Goal: Task Accomplishment & Management: Manage account settings

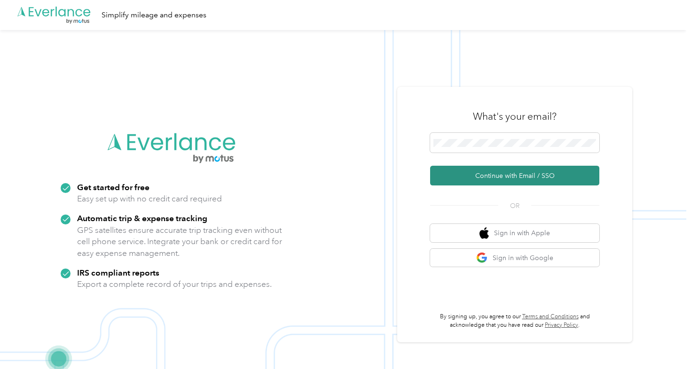
click at [509, 182] on button "Continue with Email / SSO" at bounding box center [514, 176] width 169 height 20
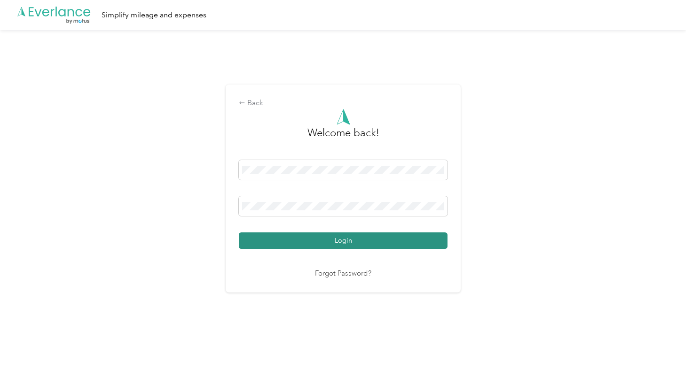
click at [275, 244] on button "Login" at bounding box center [343, 241] width 209 height 16
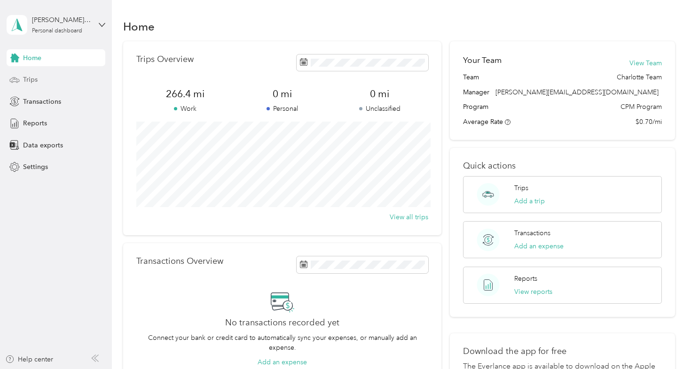
click at [54, 82] on div "Trips" at bounding box center [56, 79] width 99 height 17
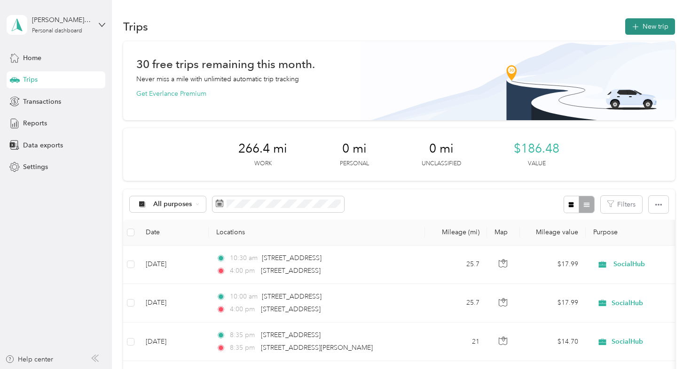
click at [642, 30] on button "New trip" at bounding box center [650, 26] width 50 height 16
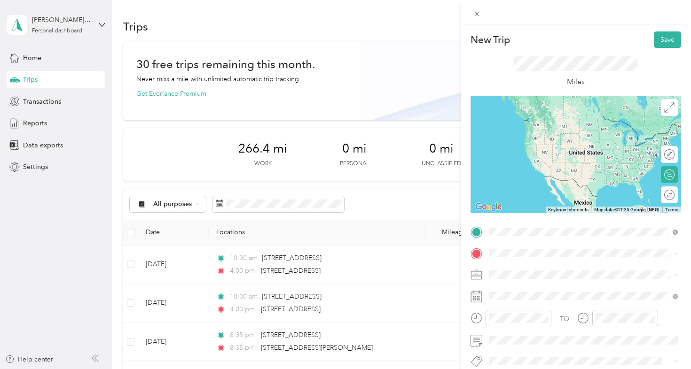
click at [560, 141] on span "[STREET_ADDRESS][US_STATE]" at bounding box center [554, 137] width 94 height 8
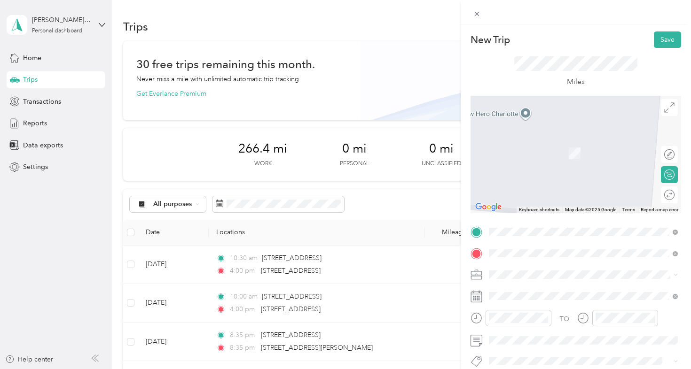
click at [558, 152] on ol "From search results [STREET_ADDRESS][PERSON_NAME][US_STATE] [STREET_ADDRESS][PE…" at bounding box center [584, 170] width 196 height 113
click at [523, 140] on span "[STREET_ADDRESS][PERSON_NAME][US_STATE]" at bounding box center [580, 138] width 146 height 8
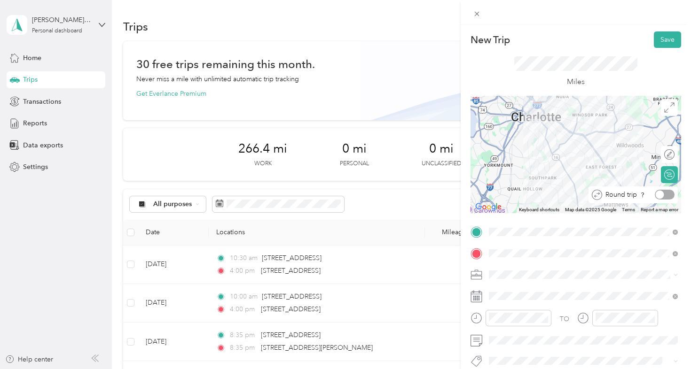
click at [669, 194] on div at bounding box center [665, 195] width 20 height 10
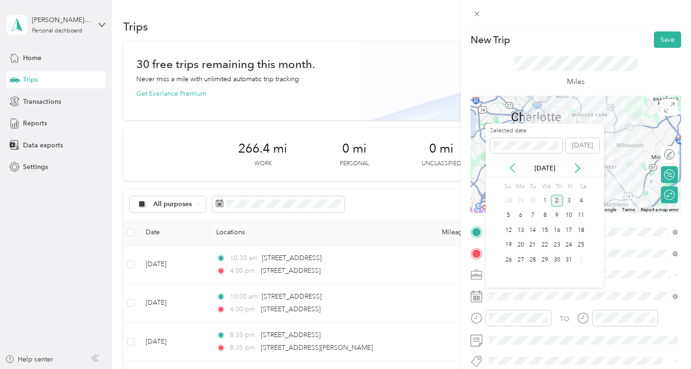
click at [512, 167] on icon at bounding box center [512, 168] width 9 height 9
click at [558, 231] on div "18" at bounding box center [557, 231] width 12 height 12
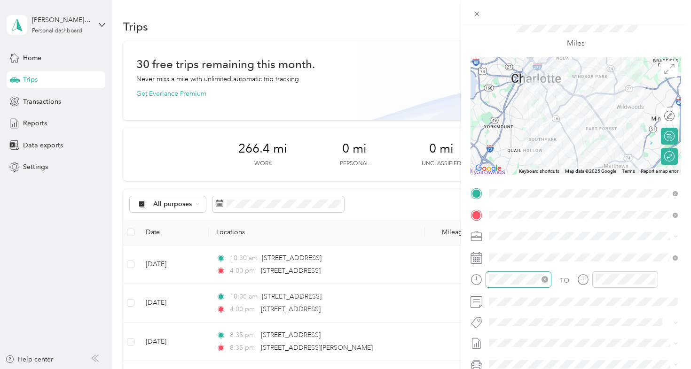
scroll to position [40, 0]
click at [544, 278] on icon "close-circle" at bounding box center [544, 278] width 7 height 7
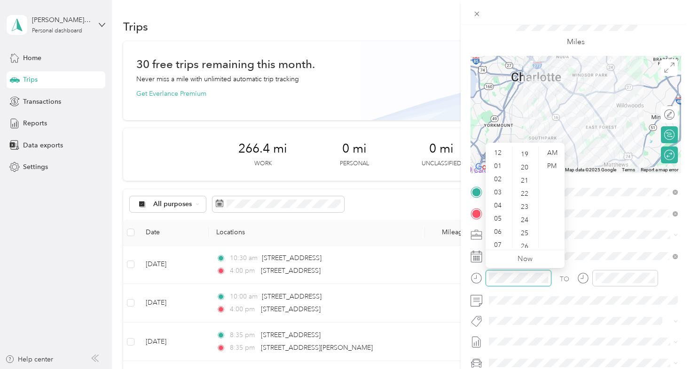
scroll to position [250, 0]
click at [500, 215] on div "05" at bounding box center [498, 218] width 23 height 13
click at [525, 156] on div "00" at bounding box center [525, 153] width 23 height 13
click at [547, 164] on div "PM" at bounding box center [551, 166] width 23 height 13
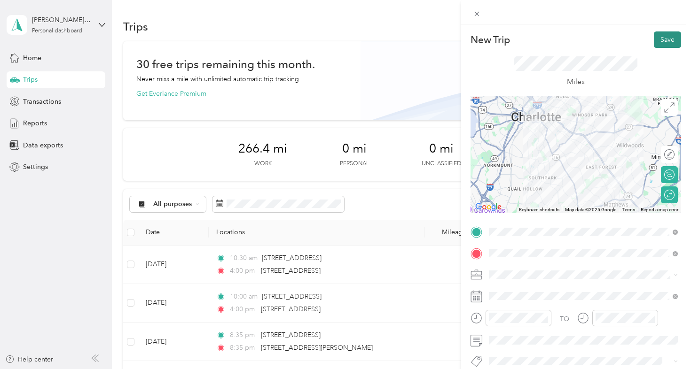
click at [668, 41] on button "Save" at bounding box center [667, 39] width 27 height 16
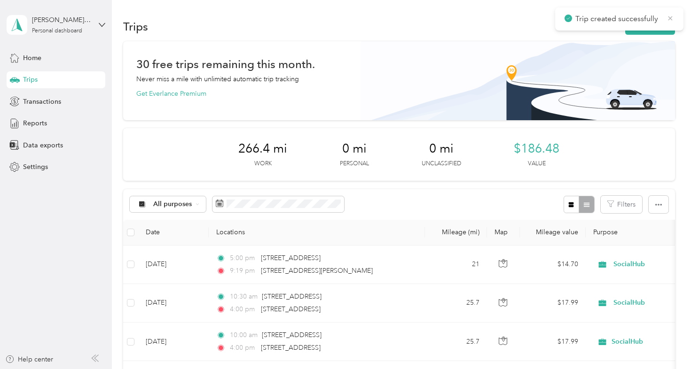
click at [670, 17] on icon at bounding box center [670, 18] width 8 height 8
click at [655, 25] on button "New trip" at bounding box center [650, 26] width 50 height 16
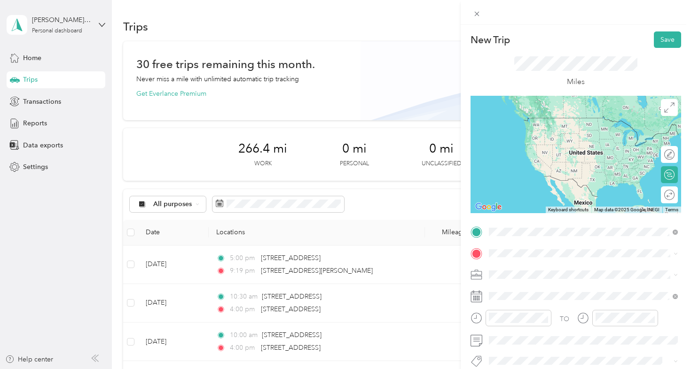
click at [562, 141] on span "[STREET_ADDRESS][US_STATE]" at bounding box center [554, 137] width 94 height 8
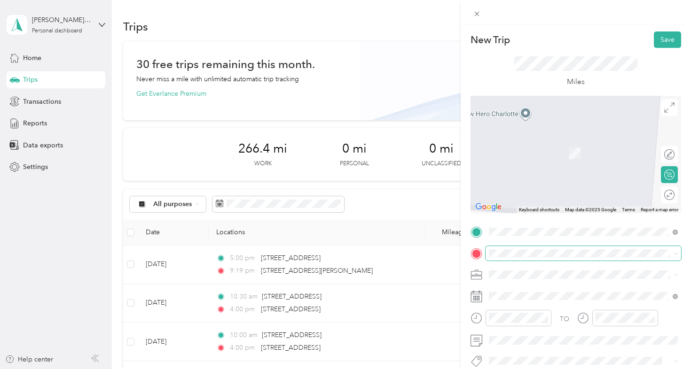
click at [507, 258] on span at bounding box center [584, 253] width 196 height 15
click at [530, 143] on span "[STREET_ADDRESS][PERSON_NAME][US_STATE]" at bounding box center [580, 139] width 146 height 8
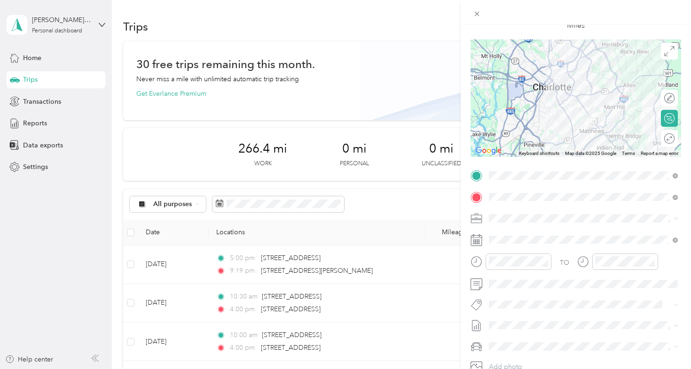
scroll to position [65, 0]
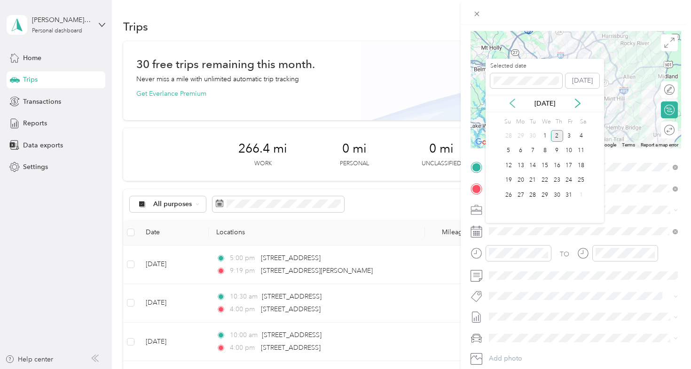
click at [512, 106] on icon at bounding box center [512, 103] width 5 height 8
click at [584, 166] on div "20" at bounding box center [581, 166] width 12 height 12
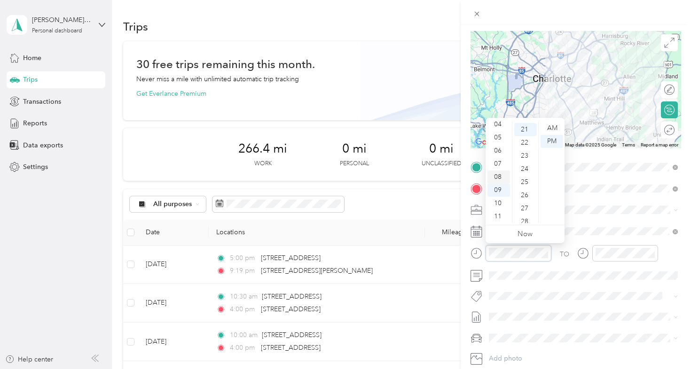
scroll to position [276, 0]
click at [499, 216] on div "11" at bounding box center [498, 216] width 23 height 13
click at [526, 126] on div "00" at bounding box center [525, 128] width 23 height 13
click at [548, 128] on div "AM" at bounding box center [551, 128] width 23 height 13
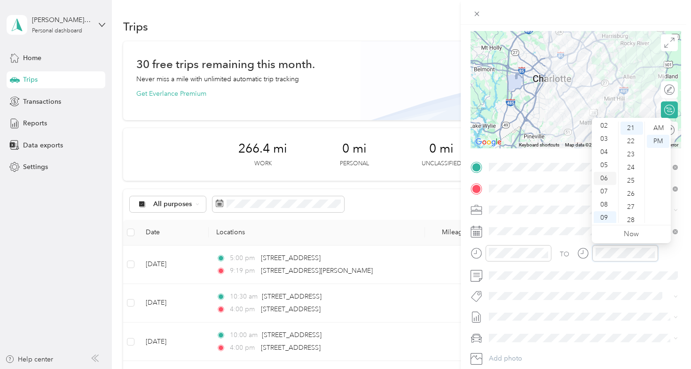
scroll to position [27, 0]
click at [604, 153] on div "04" at bounding box center [605, 153] width 23 height 13
click at [629, 128] on div "00" at bounding box center [631, 128] width 23 height 13
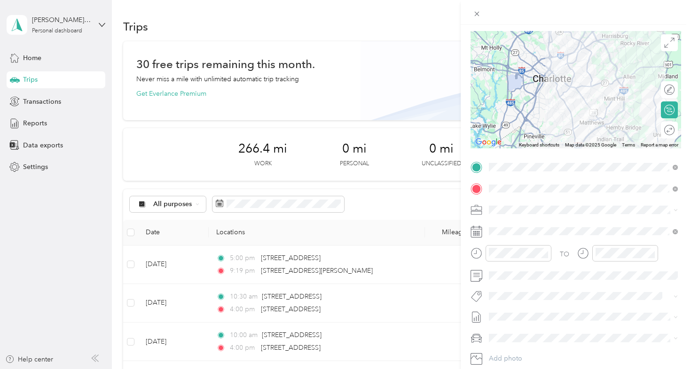
click at [668, 133] on div "Round trip" at bounding box center [669, 130] width 17 height 17
click at [668, 133] on div at bounding box center [665, 130] width 20 height 10
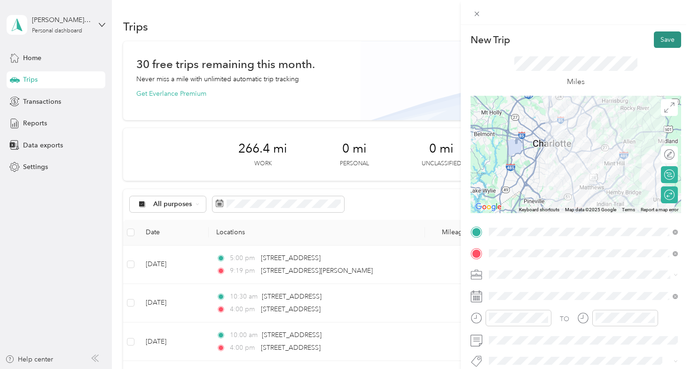
click at [666, 44] on button "Save" at bounding box center [667, 39] width 27 height 16
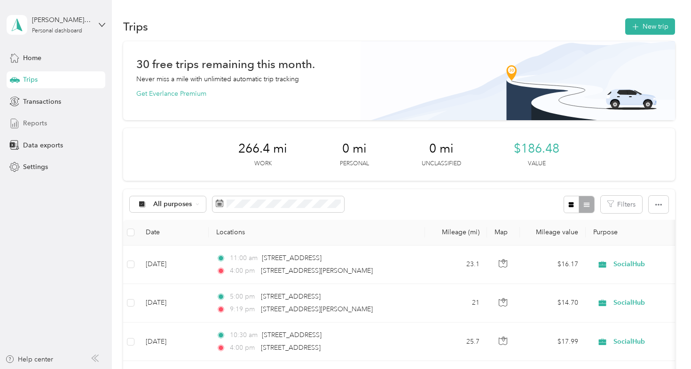
click at [45, 125] on span "Reports" at bounding box center [35, 123] width 24 height 10
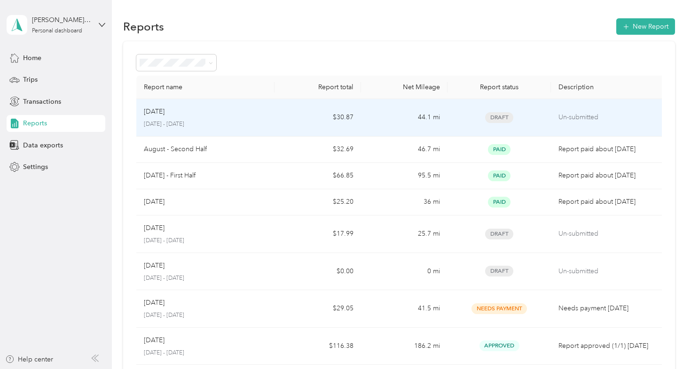
click at [200, 114] on div "[DATE]" at bounding box center [205, 112] width 123 height 10
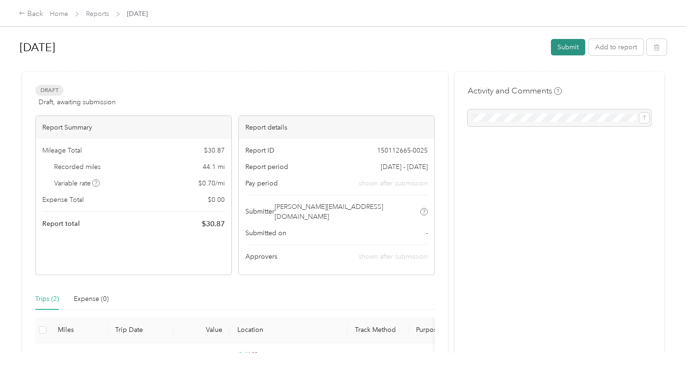
click at [577, 45] on button "Submit" at bounding box center [568, 47] width 34 height 16
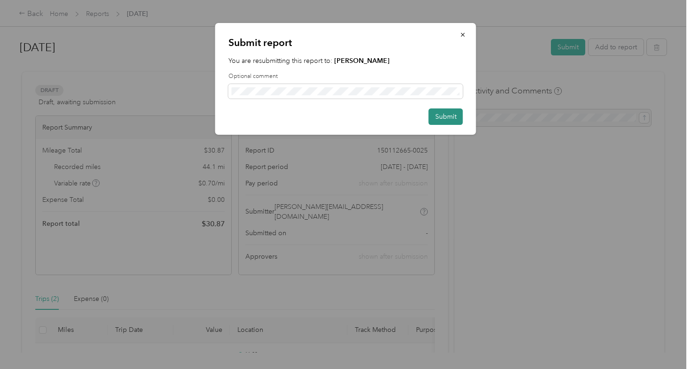
click at [444, 114] on button "Submit" at bounding box center [446, 117] width 34 height 16
